Goal: Task Accomplishment & Management: Manage account settings

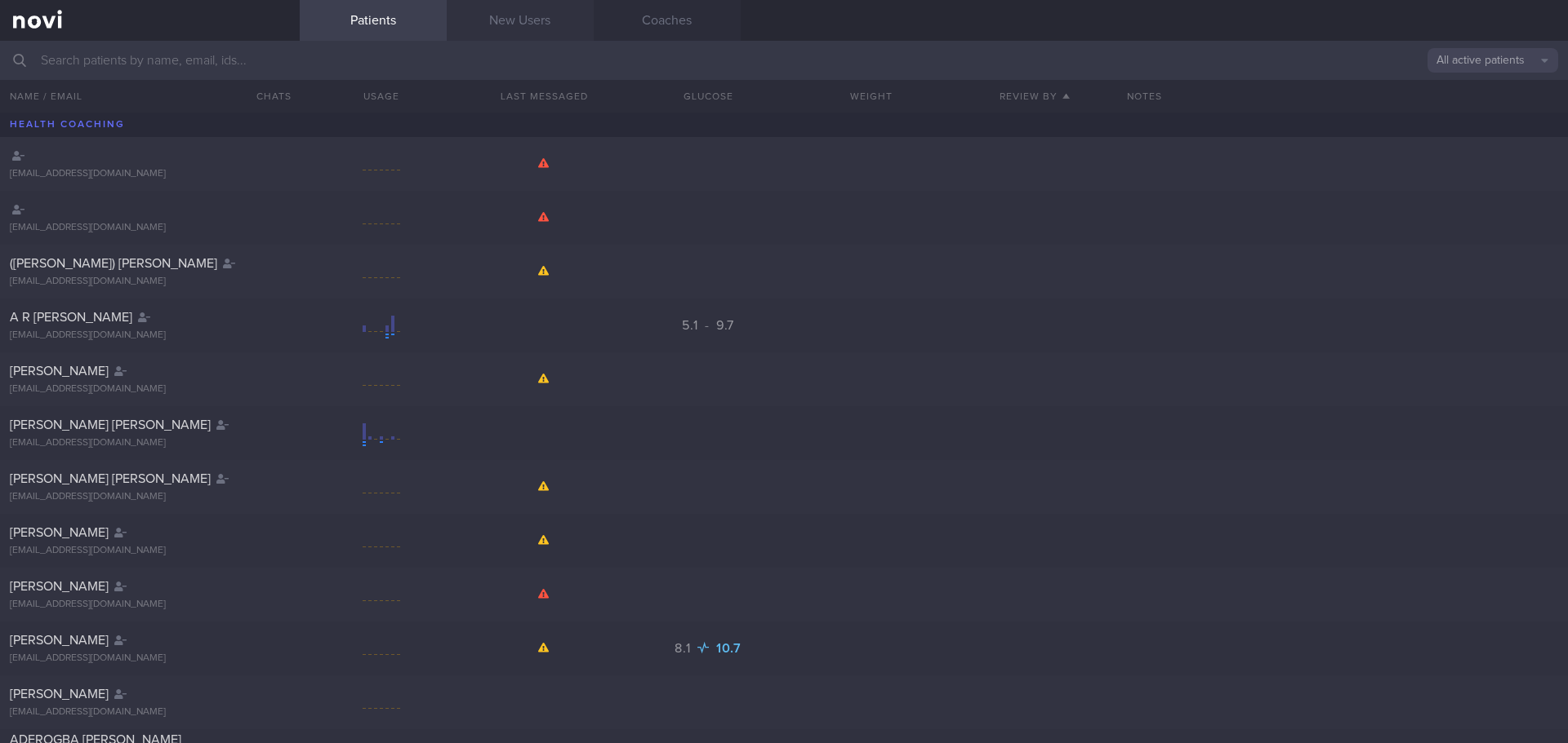
click at [479, 17] on link "New Users" at bounding box center [520, 20] width 147 height 41
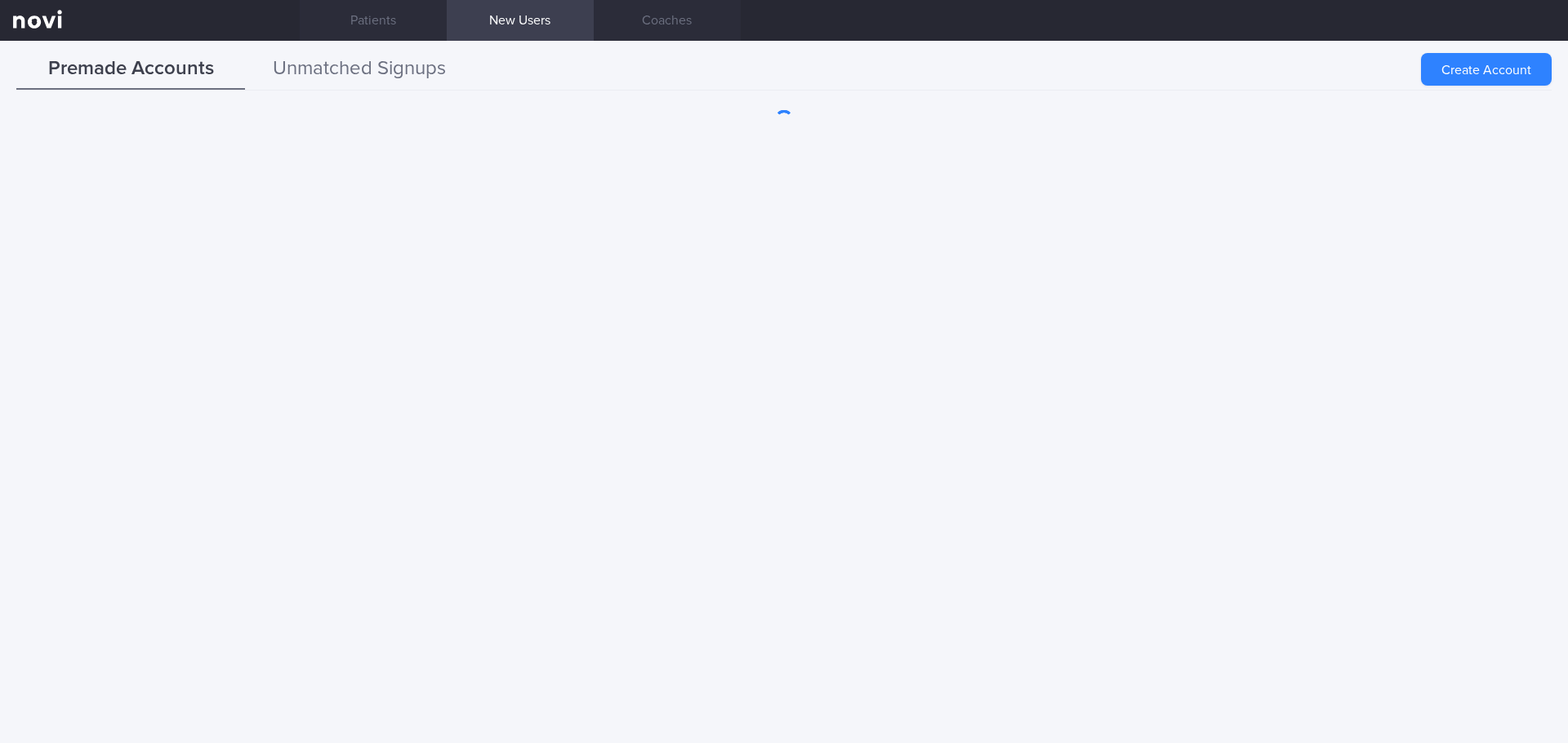
click at [376, 59] on button "Unmatched Signups" at bounding box center [359, 69] width 229 height 41
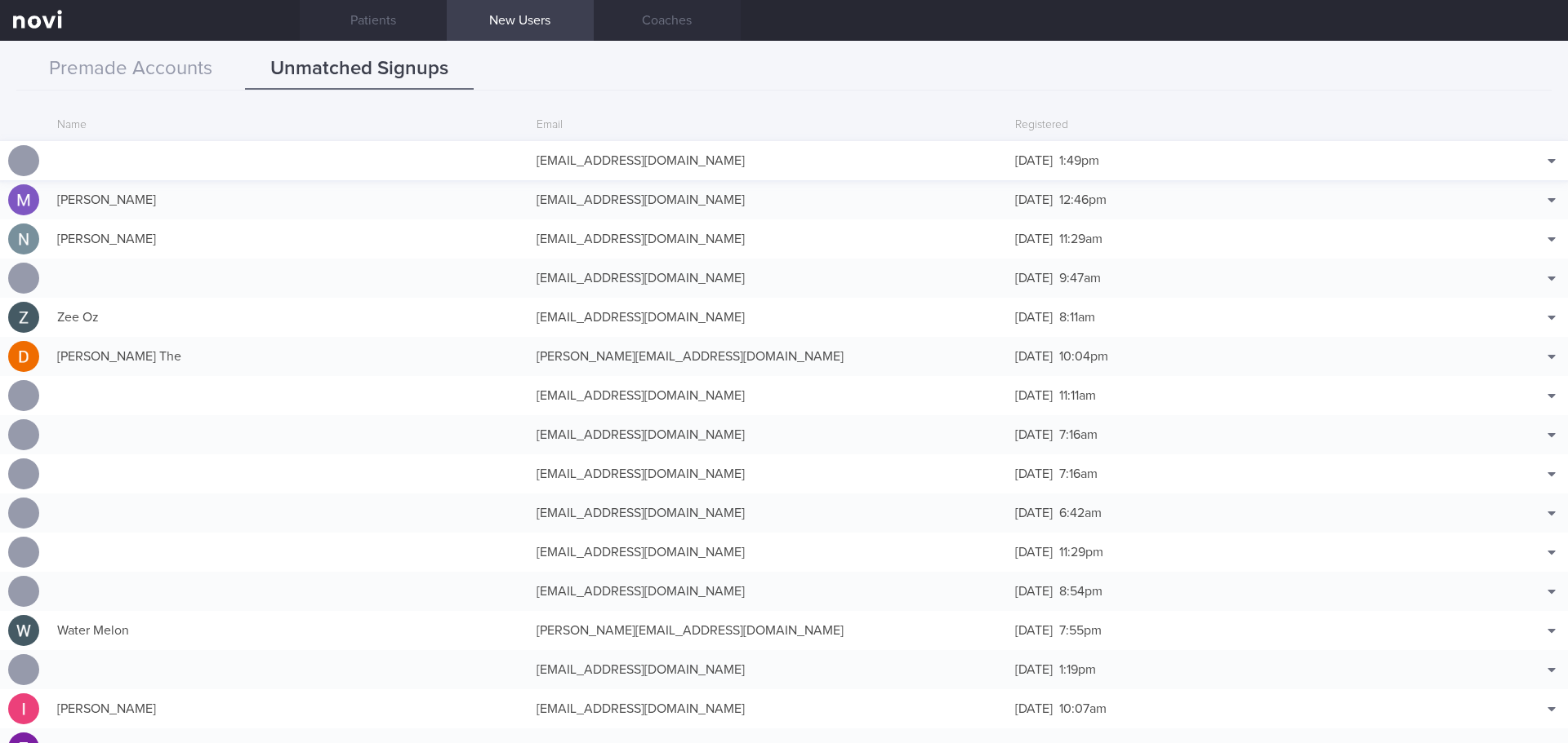
click at [591, 158] on div "[EMAIL_ADDRESS][DOMAIN_NAME]" at bounding box center [768, 161] width 479 height 33
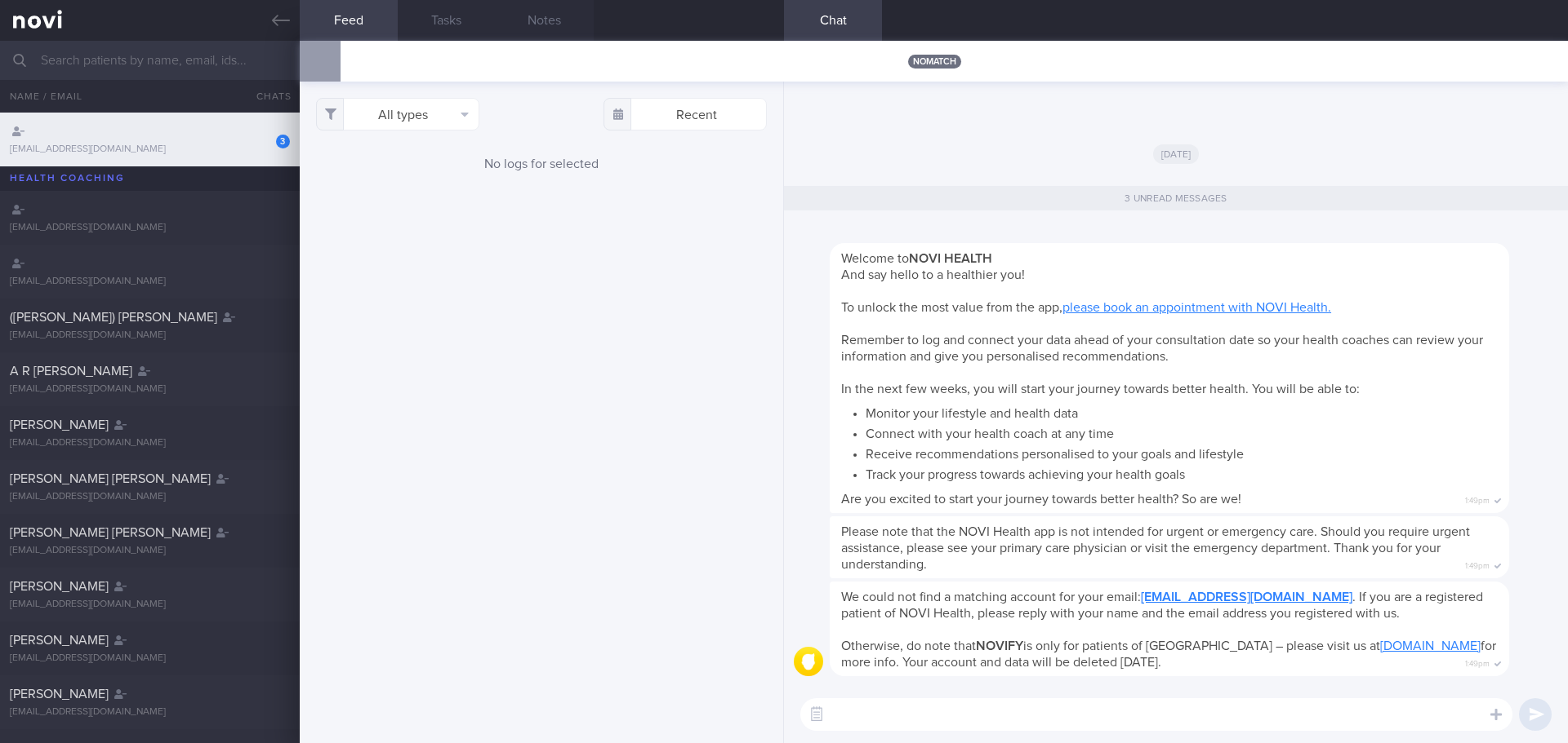
click at [1232, 602] on link "[EMAIL_ADDRESS][DOMAIN_NAME]" at bounding box center [1246, 597] width 212 height 13
click at [1125, 256] on div "Welcome to NOVI HEALTH And say hello to a healthier you! To unlock the most val…" at bounding box center [1169, 378] width 680 height 270
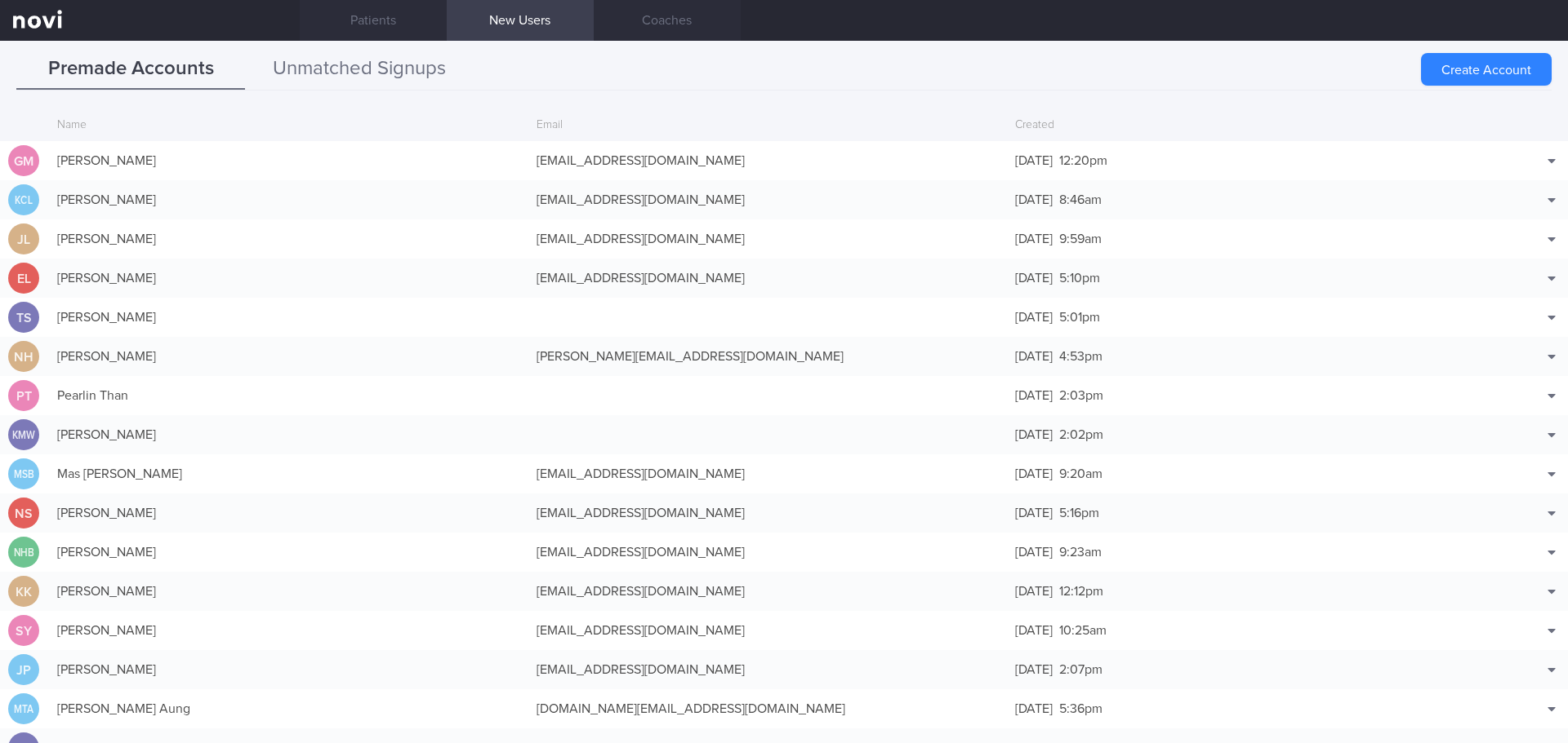
click at [376, 62] on button "Unmatched Signups" at bounding box center [359, 69] width 229 height 41
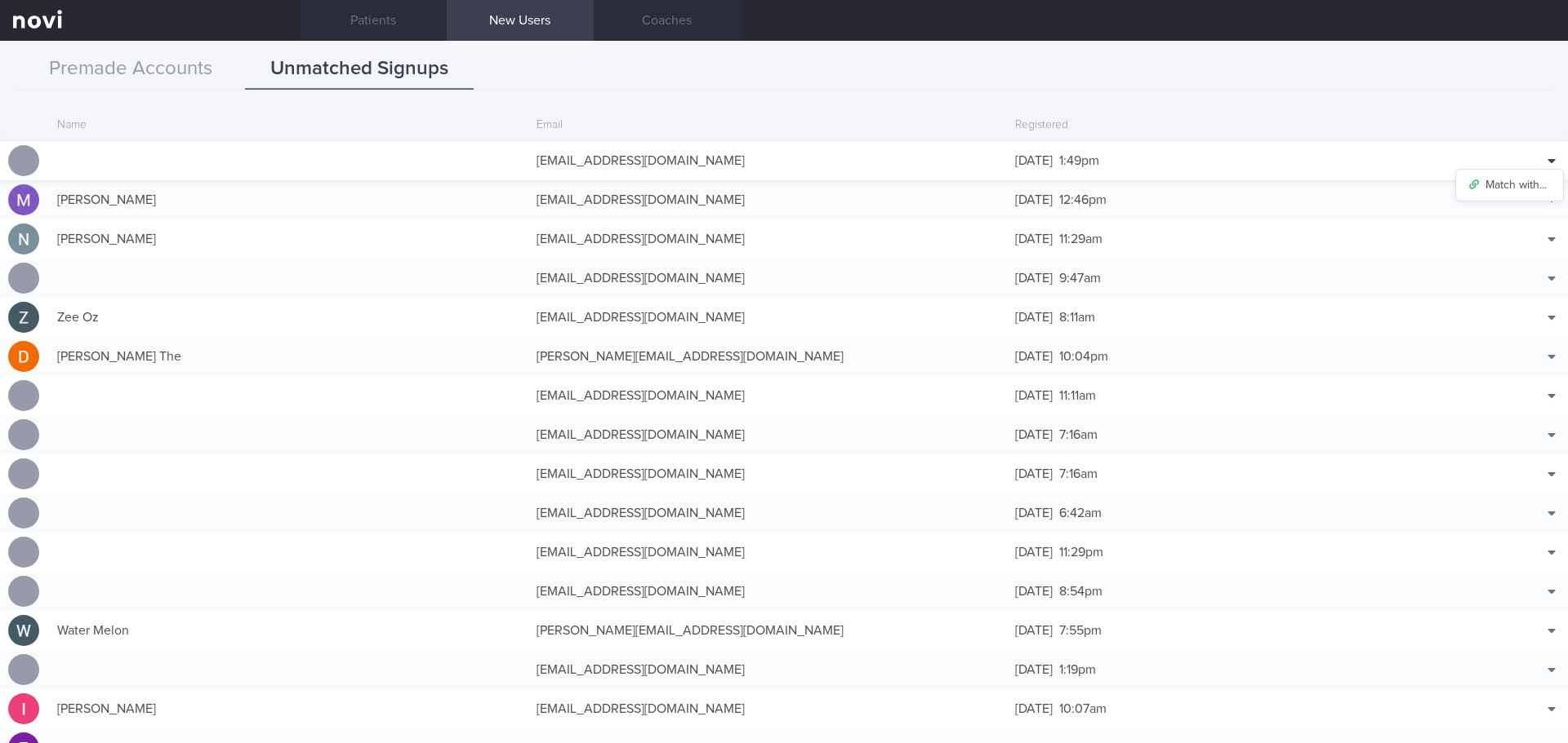
click at [1547, 156] on icon at bounding box center [1551, 161] width 8 height 13
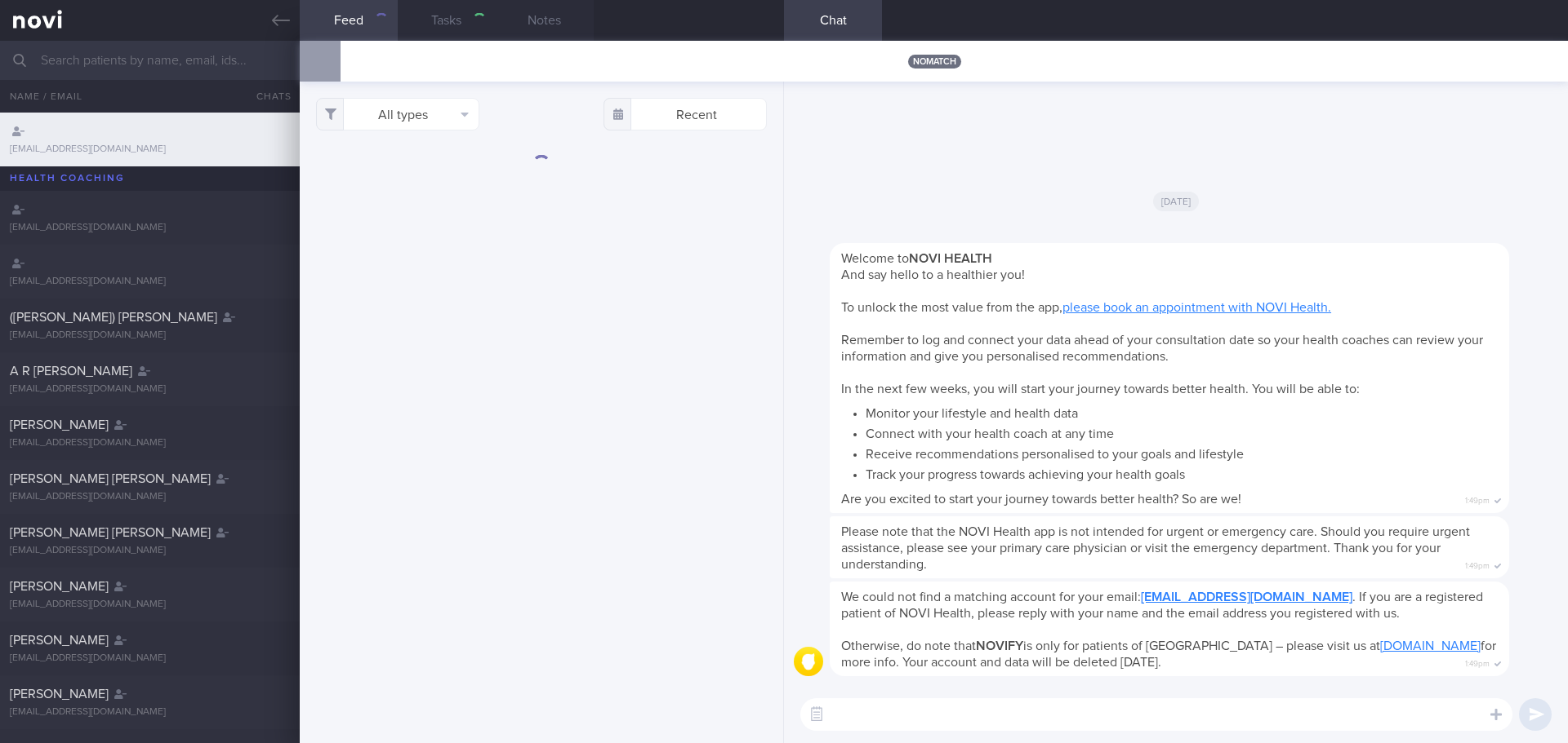
scroll to position [54, 0]
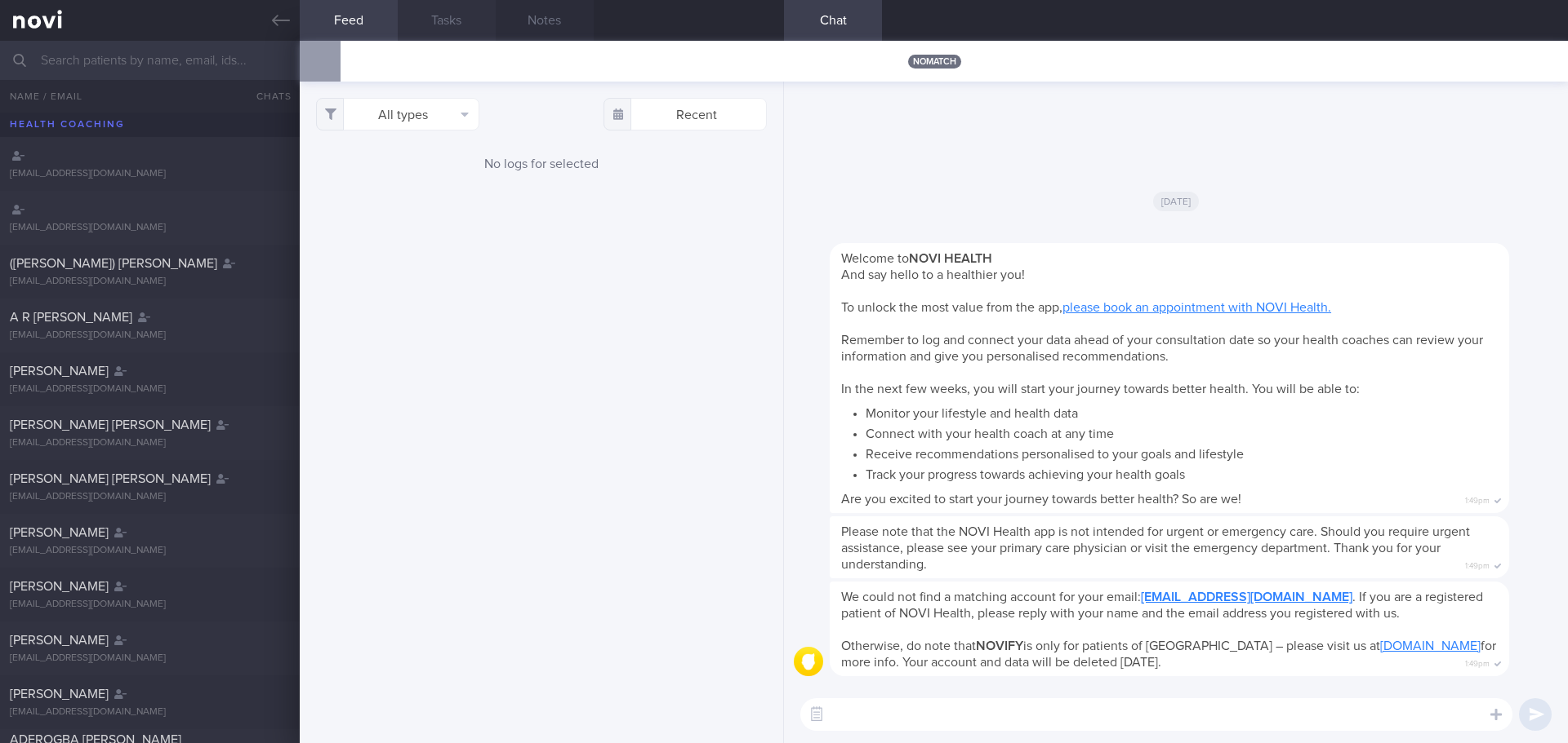
click at [451, 28] on button "Tasks" at bounding box center [446, 20] width 98 height 41
click at [533, 24] on button "Notes" at bounding box center [544, 20] width 98 height 41
